Goal: Information Seeking & Learning: Learn about a topic

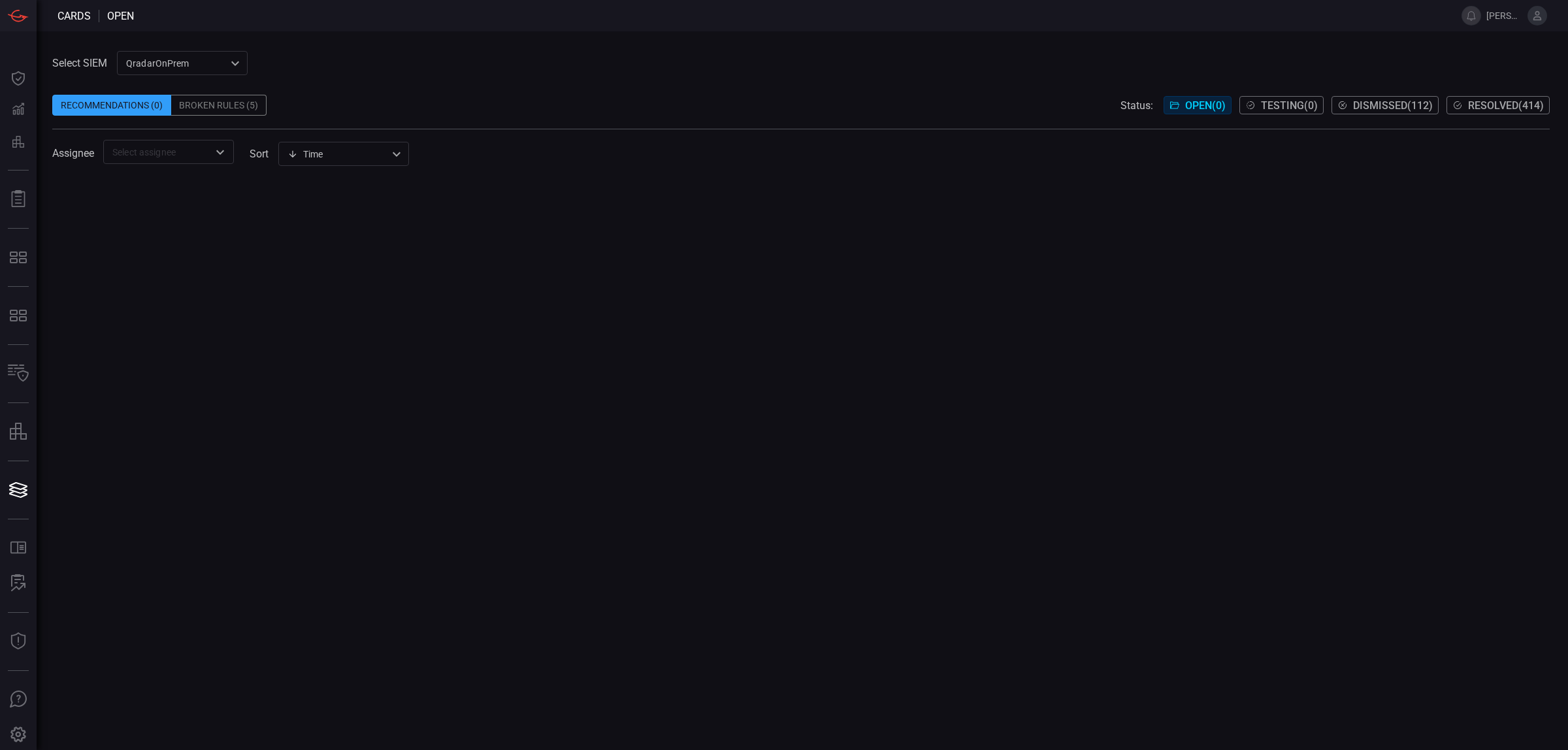
click at [1460, 106] on icon at bounding box center [1457, 105] width 11 height 11
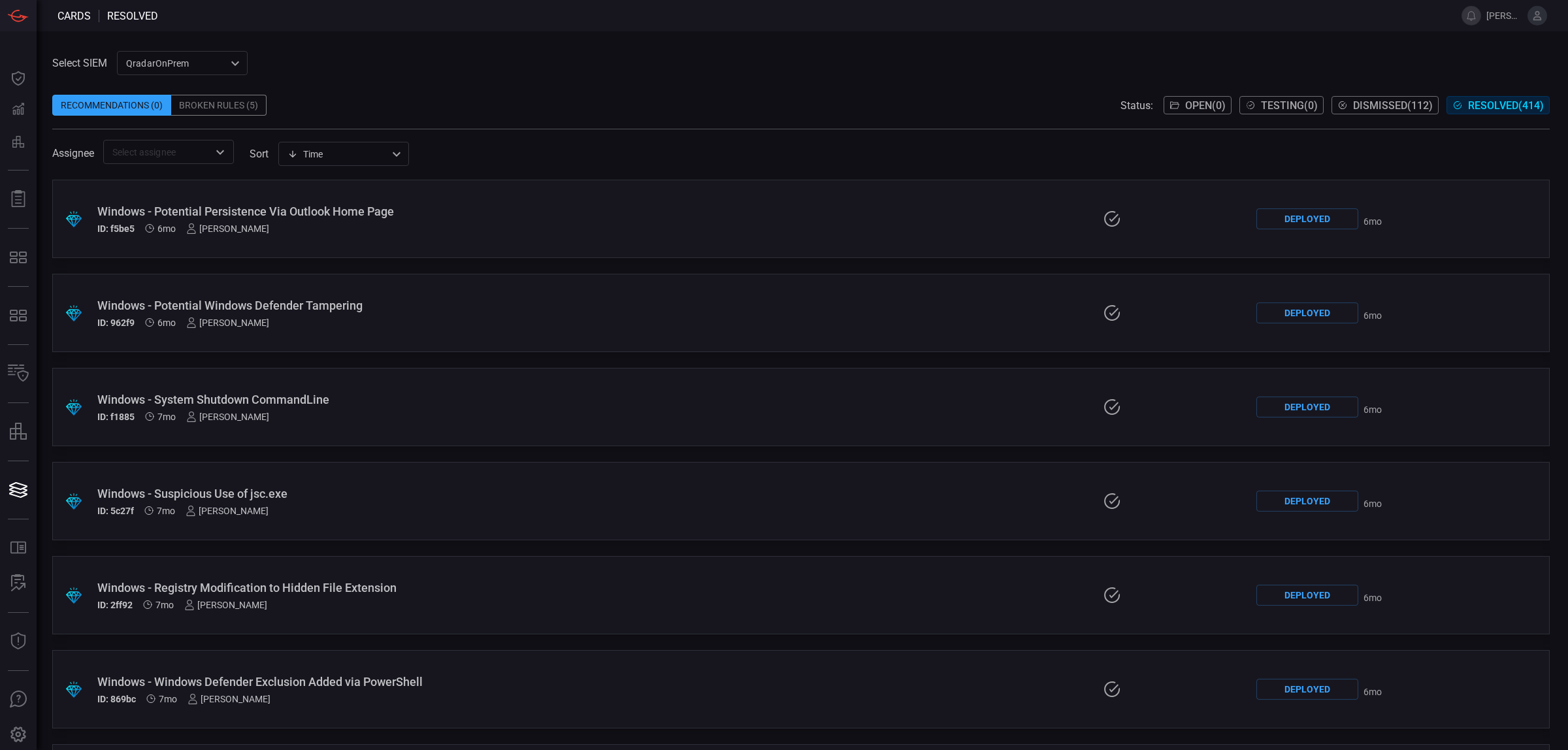
scroll to position [11404, 0]
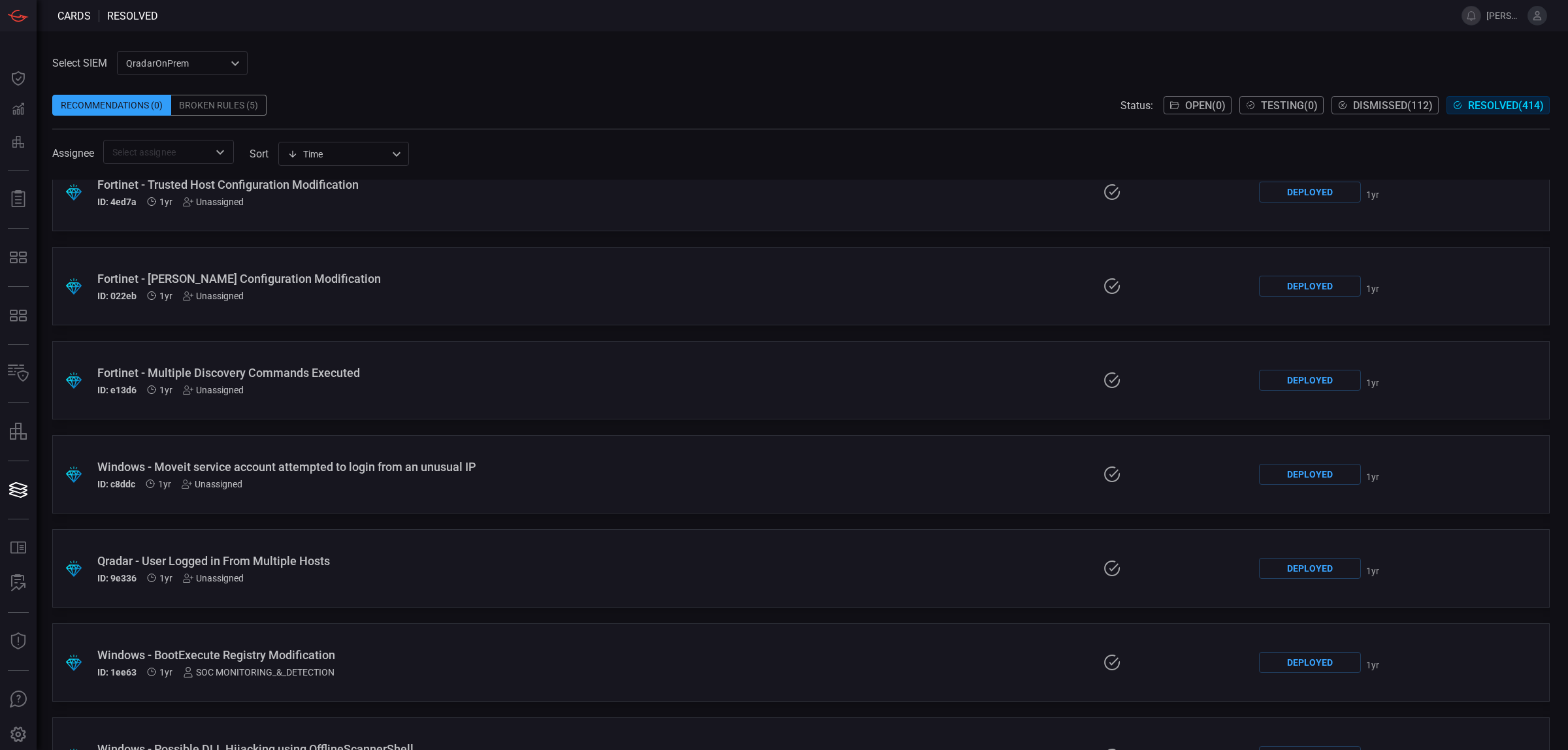
click at [305, 470] on div "Windows - Moveit service account attempted to login from an unusual IP" at bounding box center [383, 467] width 572 height 13
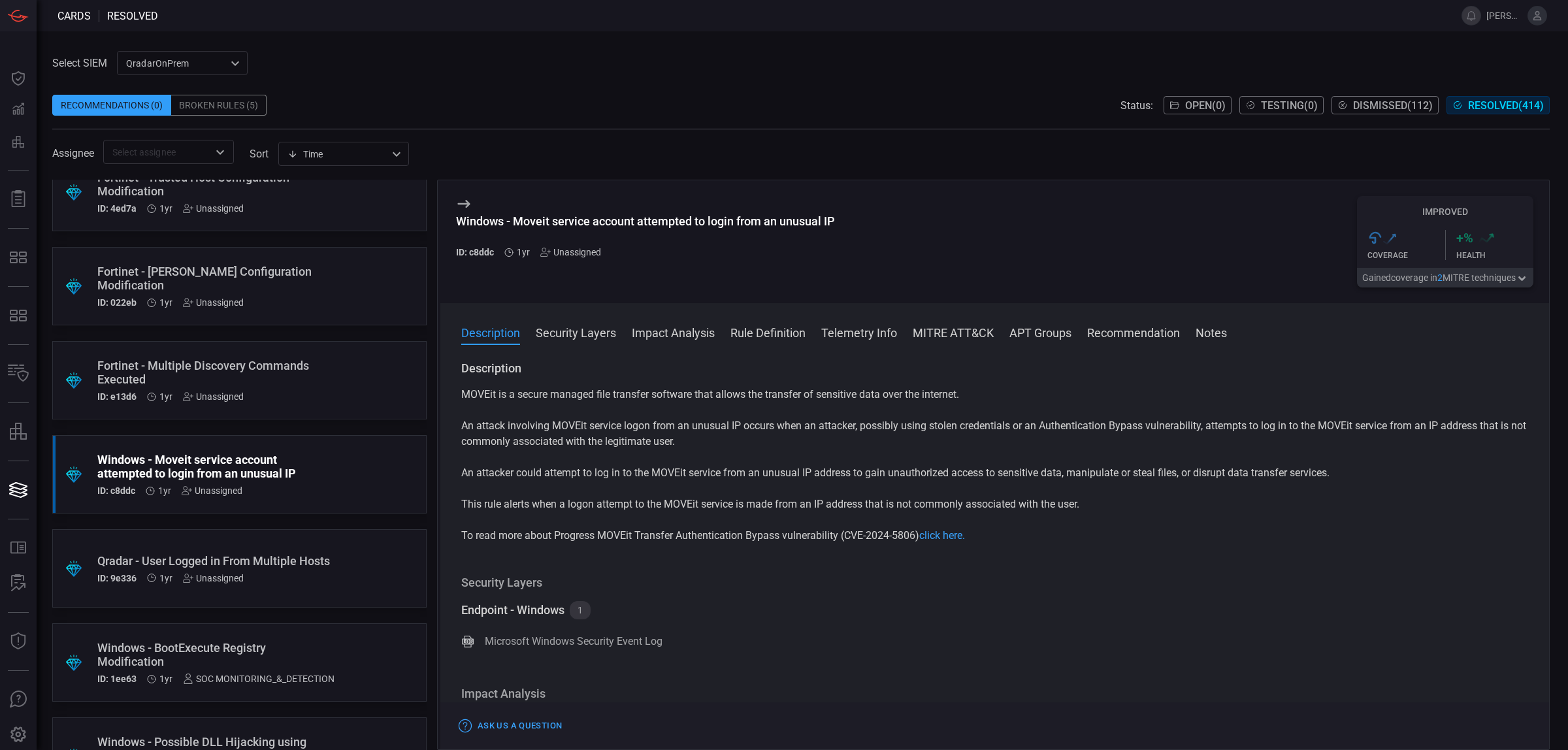
drag, startPoint x: 941, startPoint y: 539, endPoint x: 848, endPoint y: 588, distance: 105.1
click at [850, 588] on h3 "Security Layers" at bounding box center [994, 582] width 1067 height 15
click at [876, 537] on p "To read more about Progress MOVEit Transfer Authentication Bypass vulnerability…" at bounding box center [994, 535] width 1067 height 15
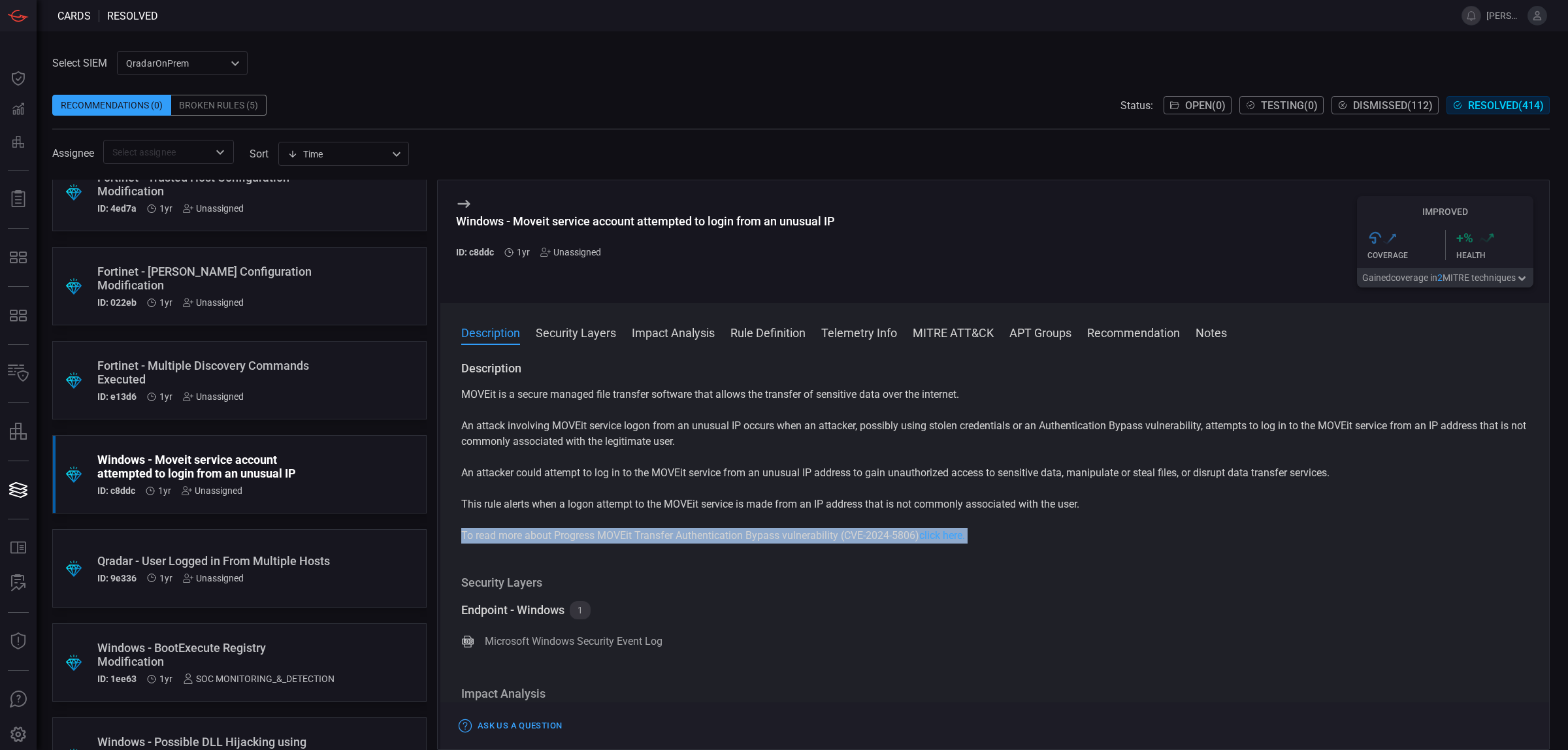
click at [876, 537] on p "To read more about Progress MOVEit Transfer Authentication Bypass vulnerability…" at bounding box center [994, 535] width 1067 height 15
click at [908, 536] on p "To read more about Progress MOVEit Transfer Authentication Bypass vulnerability…" at bounding box center [994, 535] width 1067 height 15
drag, startPoint x: 906, startPoint y: 541, endPoint x: 846, endPoint y: 539, distance: 60.0
click at [846, 539] on p "To read more about Progress MOVEit Transfer Authentication Bypass vulnerability…" at bounding box center [994, 535] width 1067 height 15
copy p "CVE-2024-5806"
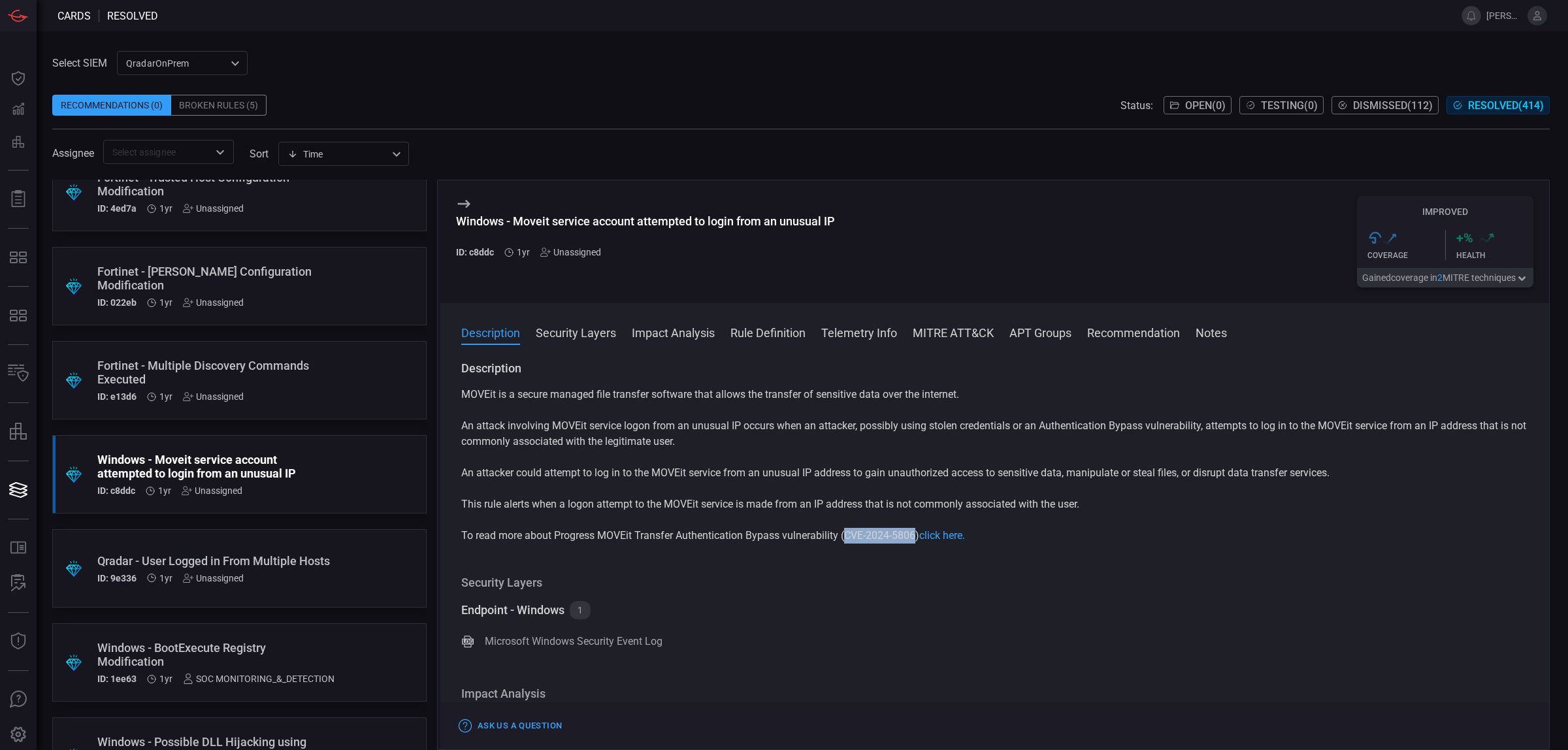
click at [846, 539] on p "To read more about Progress MOVEit Transfer Authentication Bypass vulnerability…" at bounding box center [994, 535] width 1067 height 15
drag, startPoint x: 921, startPoint y: 539, endPoint x: 599, endPoint y: 539, distance: 322.0
click at [599, 539] on p "To read more about Progress MOVEit Transfer Authentication Bypass vulnerability…" at bounding box center [994, 535] width 1067 height 15
copy p "MOVEit Transfer Authentication Bypass vulnerability (CVE-2024-5806)"
